Goal: Information Seeking & Learning: Learn about a topic

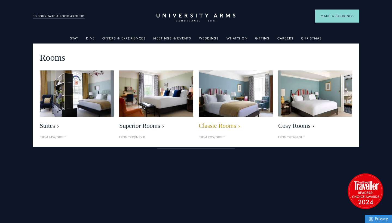
click at [234, 91] on img at bounding box center [235, 93] width 85 height 53
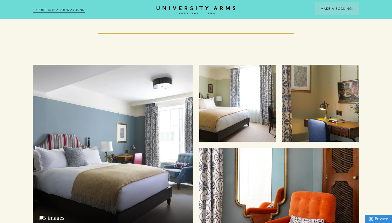
scroll to position [683, 0]
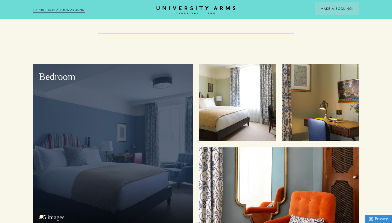
click at [142, 150] on div "Bedroom" at bounding box center [113, 145] width 160 height 163
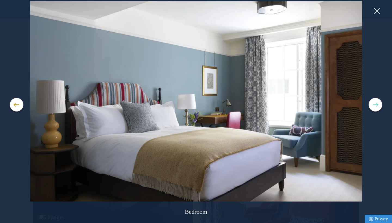
click at [373, 107] on button at bounding box center [375, 105] width 14 height 14
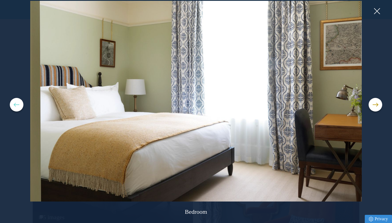
click at [17, 104] on button at bounding box center [17, 105] width 14 height 14
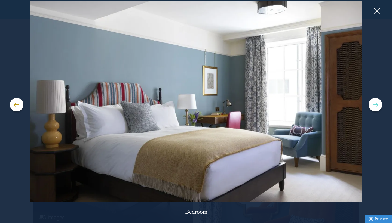
click at [374, 105] on span at bounding box center [375, 105] width 5 height 1
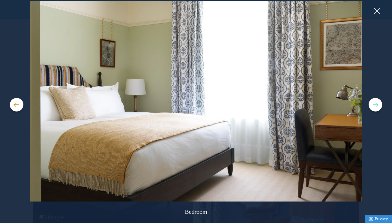
click at [374, 105] on span at bounding box center [375, 105] width 5 height 1
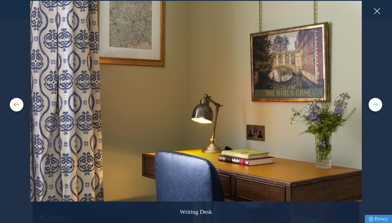
click at [376, 104] on button at bounding box center [375, 105] width 14 height 14
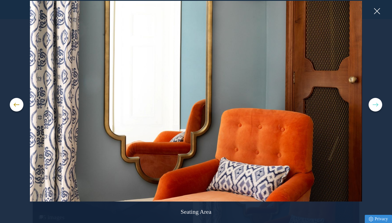
click at [376, 106] on button at bounding box center [375, 105] width 14 height 14
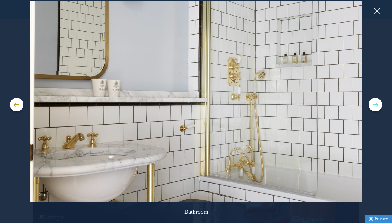
click at [375, 105] on span at bounding box center [375, 105] width 5 height 1
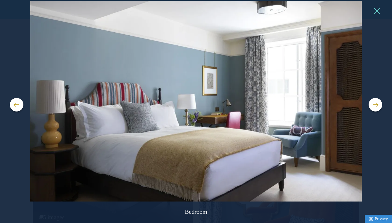
click at [377, 11] on button at bounding box center [377, 11] width 8 height 8
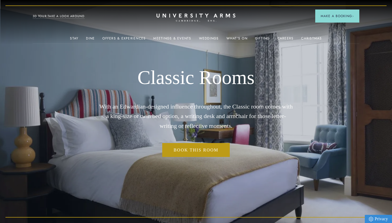
scroll to position [0, 0]
